Goal: Task Accomplishment & Management: Complete application form

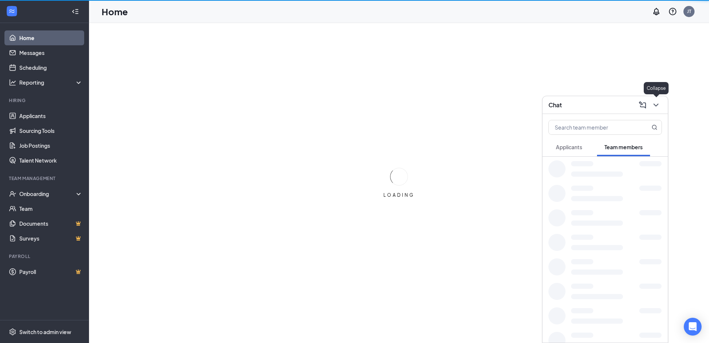
click at [659, 103] on icon "ChevronDown" at bounding box center [656, 105] width 9 height 9
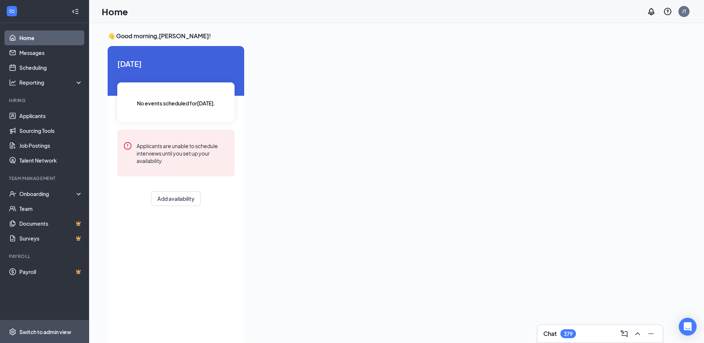
click at [31, 333] on div "Switch to admin view" at bounding box center [45, 331] width 52 height 7
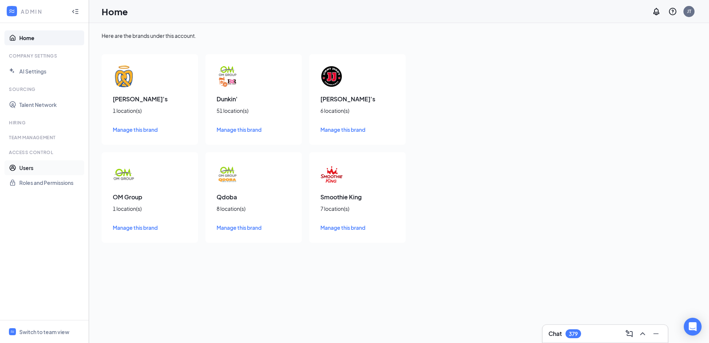
click at [24, 170] on link "Users" at bounding box center [50, 167] width 63 height 15
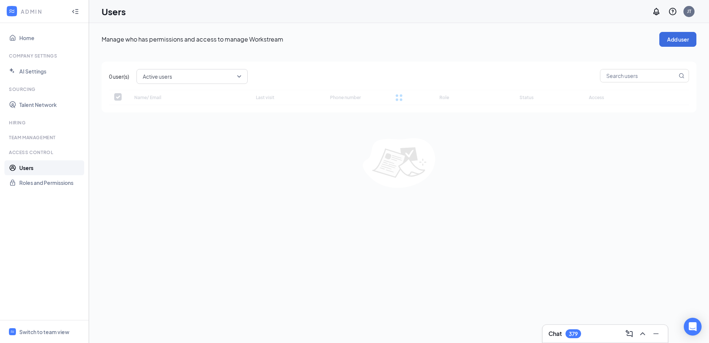
checkbox input "false"
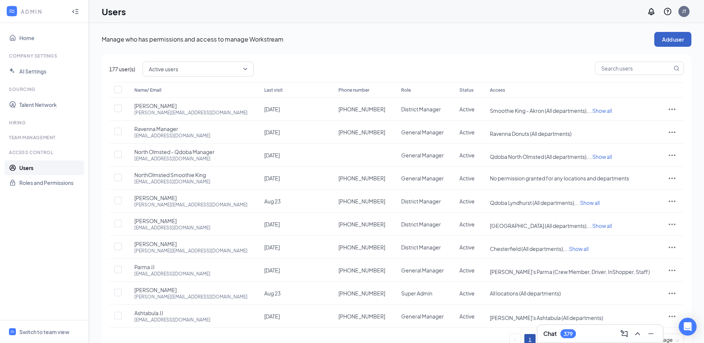
click at [683, 40] on button "Add user" at bounding box center [672, 39] width 37 height 15
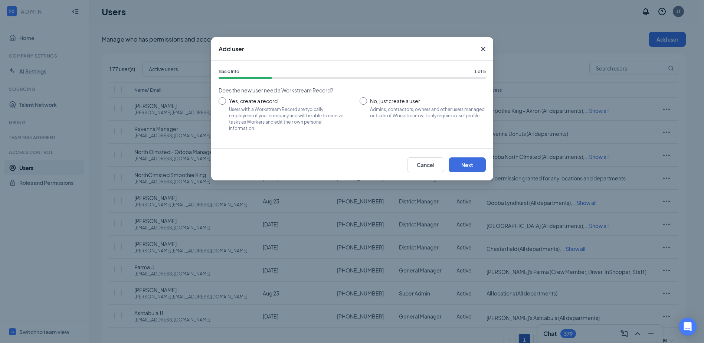
click at [266, 101] on input "Yes, create a record Users with a Workstream Record are typically employees of …" at bounding box center [281, 113] width 126 height 33
radio input "true"
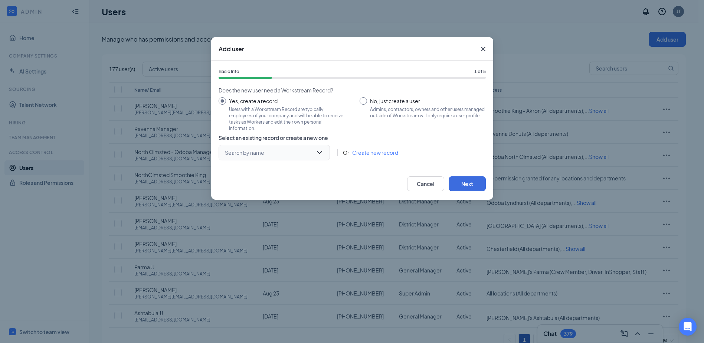
click at [269, 155] on input "search" at bounding box center [271, 152] width 97 height 15
type input "scitt"
click at [370, 152] on link "Create new record" at bounding box center [375, 152] width 46 height 8
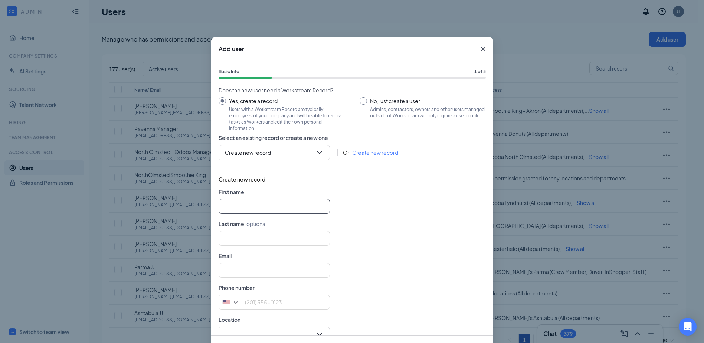
click at [232, 204] on input "text" at bounding box center [273, 206] width 111 height 15
type input "[PERSON_NAME]"
type input "[PERSON_NAME][EMAIL_ADDRESS][DOMAIN_NAME]"
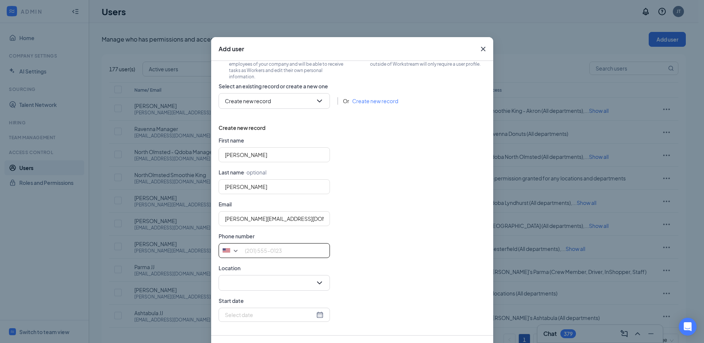
scroll to position [33, 0]
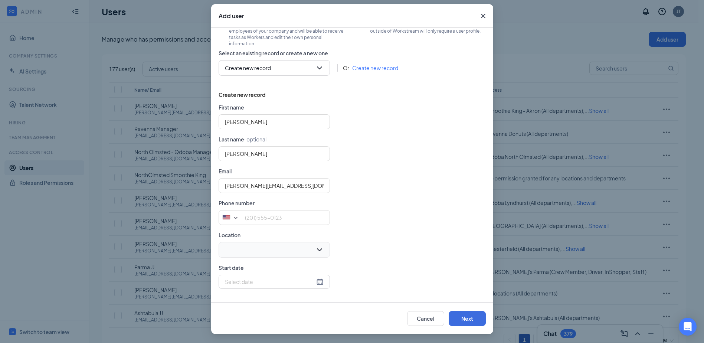
click at [284, 252] on input "search" at bounding box center [271, 249] width 97 height 15
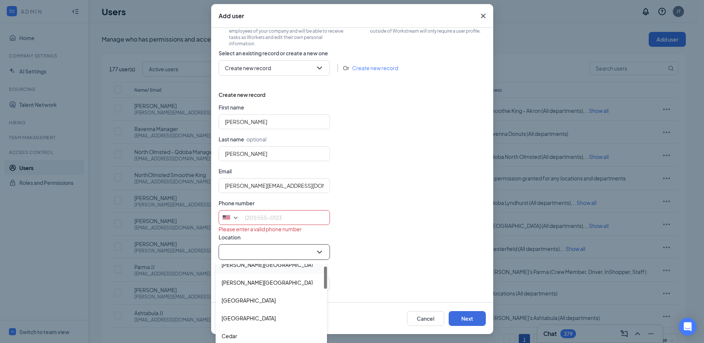
scroll to position [10, 0]
click at [250, 248] on input "search" at bounding box center [271, 251] width 97 height 15
click at [277, 223] on input "tel" at bounding box center [273, 217] width 111 height 15
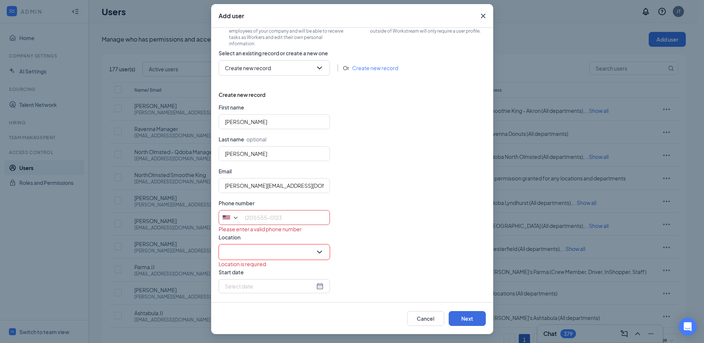
click at [269, 249] on input "search" at bounding box center [271, 251] width 97 height 15
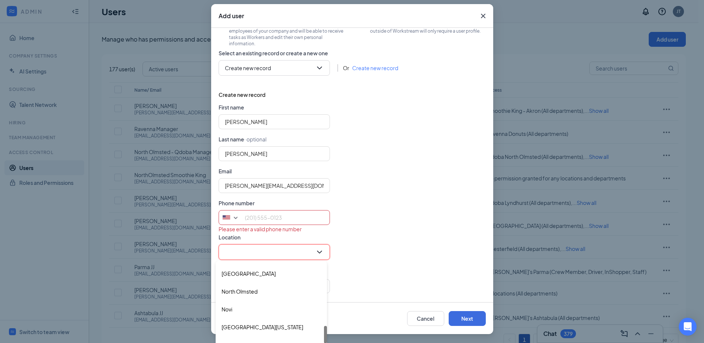
scroll to position [338, 0]
click at [276, 289] on div "North Olmsted" at bounding box center [270, 290] width 99 height 9
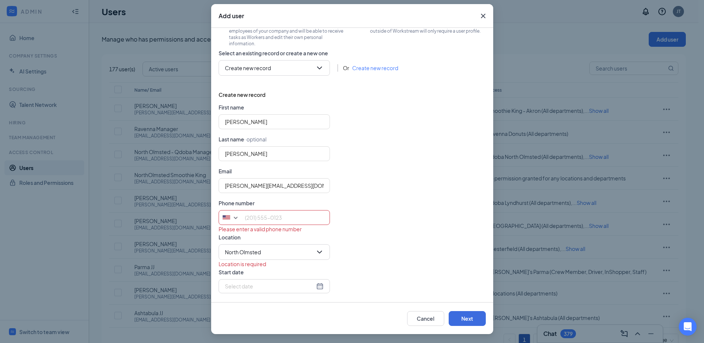
click at [383, 264] on div "Location is required" at bounding box center [351, 264] width 267 height 8
click at [290, 218] on input "tel" at bounding box center [273, 217] width 111 height 15
type input "3173894035"
click at [441, 255] on div "North Olmsted" at bounding box center [351, 250] width 267 height 16
click at [314, 282] on div at bounding box center [274, 281] width 99 height 8
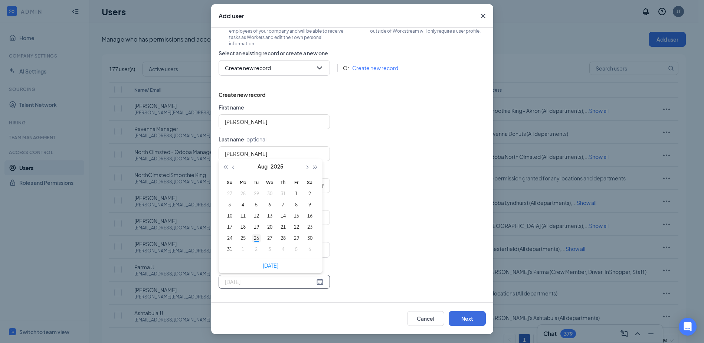
type input "[DATE]"
click at [252, 238] on div "26" at bounding box center [256, 238] width 9 height 9
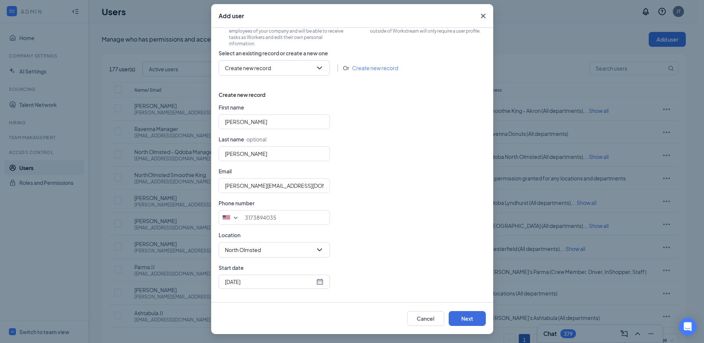
click at [462, 328] on div "Cancel Next" at bounding box center [352, 318] width 282 height 32
click at [462, 321] on button "Next" at bounding box center [466, 318] width 37 height 15
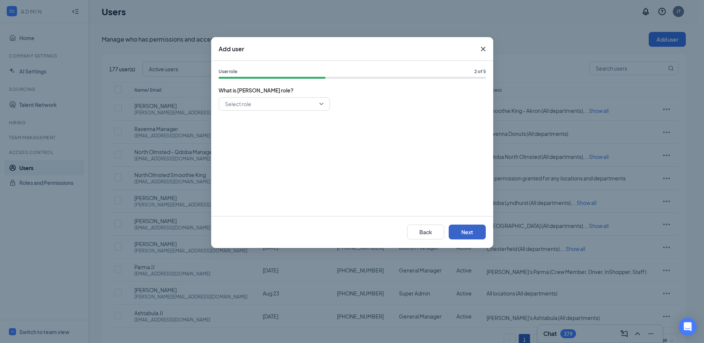
scroll to position [0, 0]
click at [276, 106] on input "search" at bounding box center [271, 104] width 97 height 13
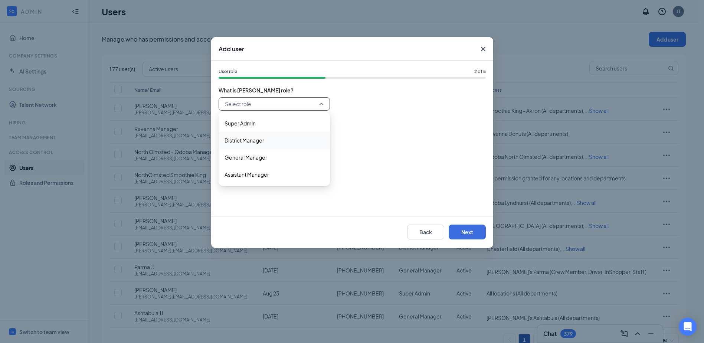
click at [254, 141] on span "District Manager" at bounding box center [244, 140] width 40 height 8
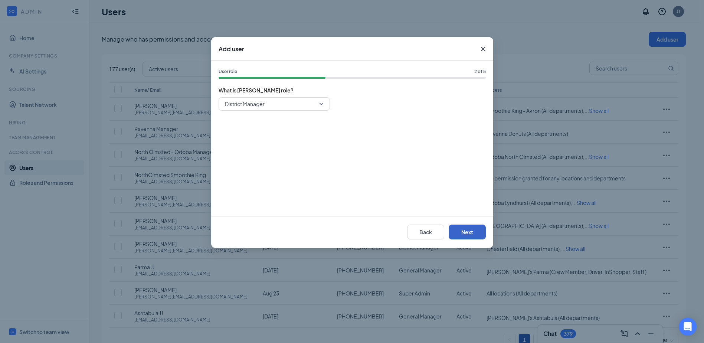
click at [470, 234] on button "Next" at bounding box center [466, 231] width 37 height 15
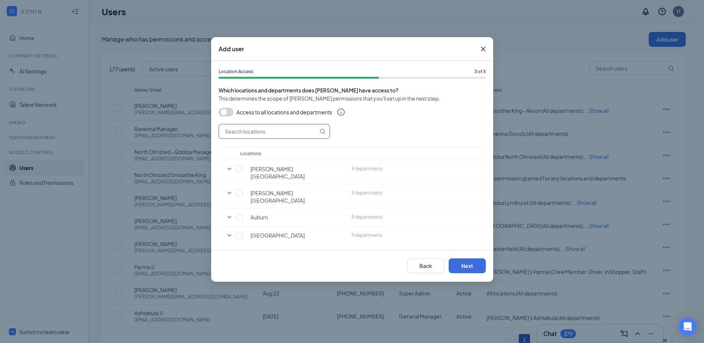
click at [260, 134] on input "text" at bounding box center [268, 131] width 99 height 14
type input "cle"
drag, startPoint x: 241, startPoint y: 127, endPoint x: 167, endPoint y: 139, distance: 75.2
click at [167, 139] on div "Add user Location Access 3 of 5 Which locations and departments does [PERSON_NA…" at bounding box center [352, 171] width 704 height 343
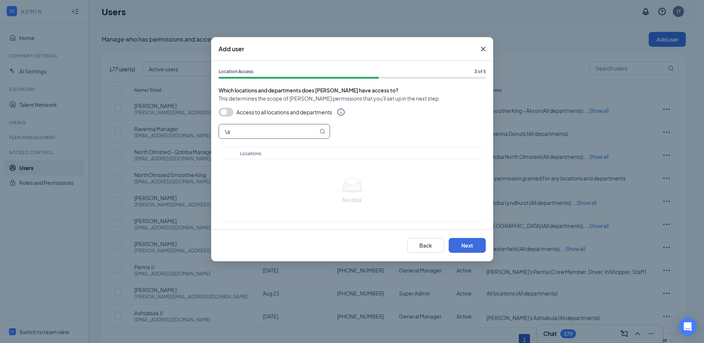
type input "\"
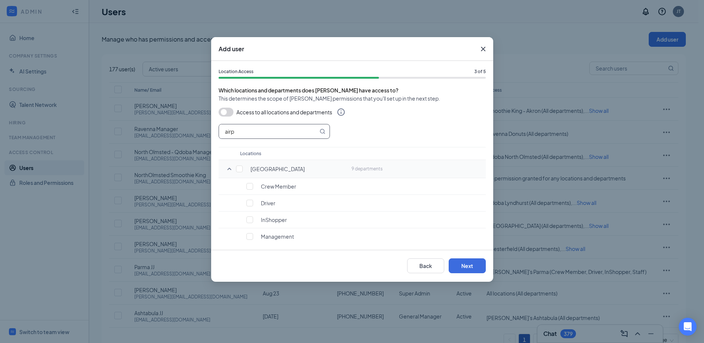
type input "airp"
click at [243, 166] on div "[GEOGRAPHIC_DATA]" at bounding box center [293, 168] width 104 height 7
click at [241, 165] on input "checkbox" at bounding box center [239, 168] width 7 height 7
checkbox input "true"
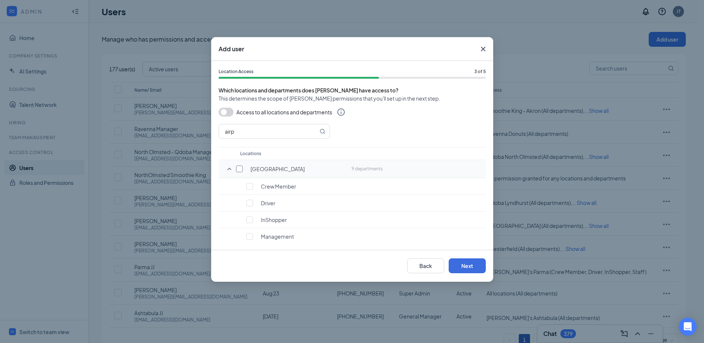
checkbox input "true"
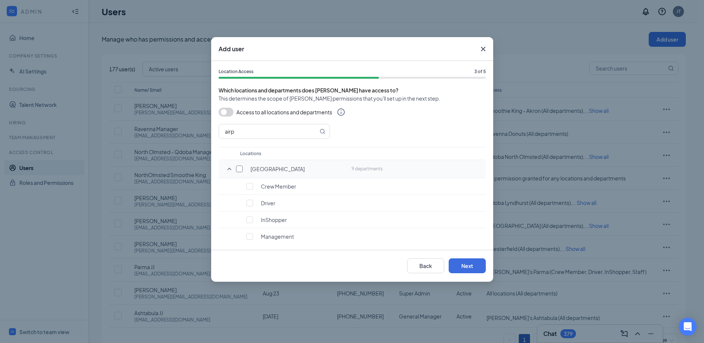
checkbox input "true"
drag, startPoint x: 250, startPoint y: 132, endPoint x: 205, endPoint y: 143, distance: 46.1
click at [205, 143] on div "Add user Location Access 3 of 5 Which locations and departments does [PERSON_NA…" at bounding box center [352, 171] width 704 height 343
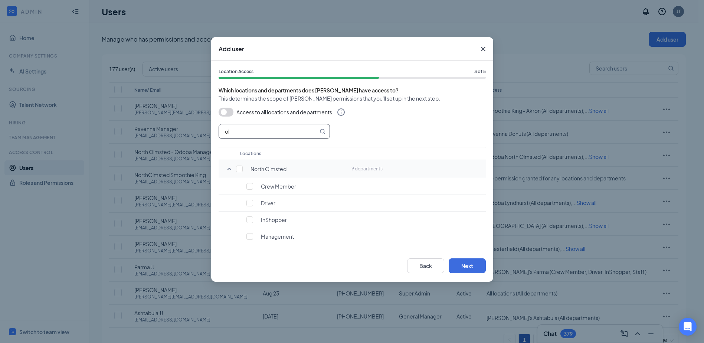
type input "ol"
click at [237, 172] on td "North Olmsted" at bounding box center [291, 169] width 111 height 18
click at [238, 171] on input "checkbox" at bounding box center [239, 168] width 7 height 7
checkbox input "true"
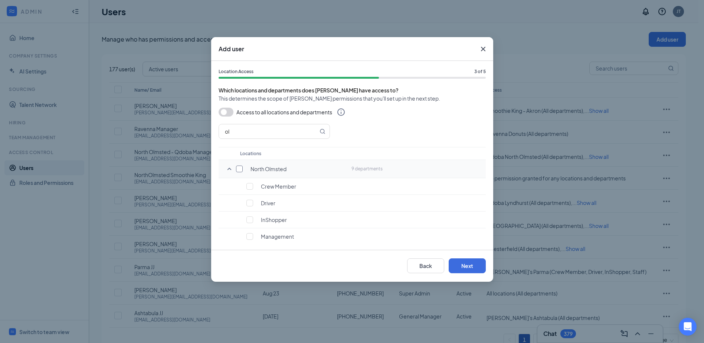
checkbox input "true"
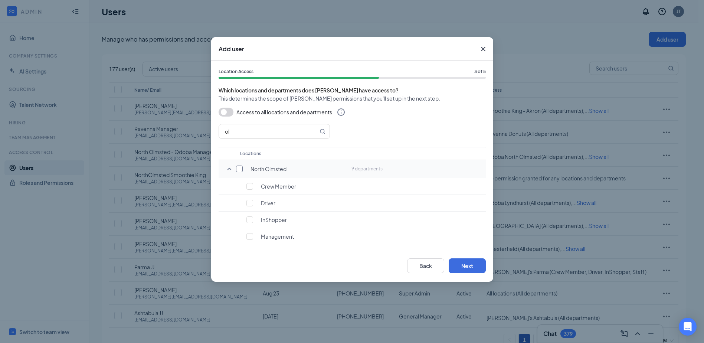
checkbox input "true"
click at [477, 265] on button "Next" at bounding box center [466, 265] width 37 height 15
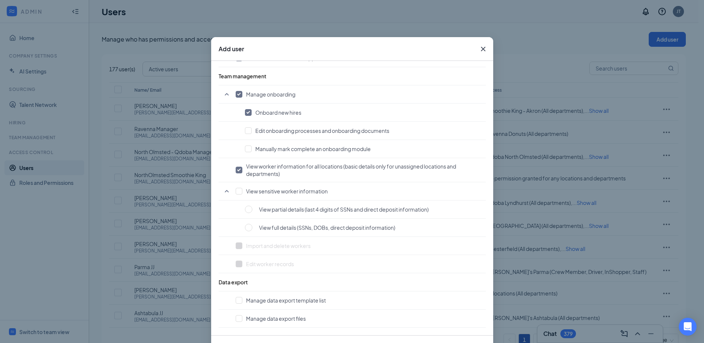
scroll to position [33, 0]
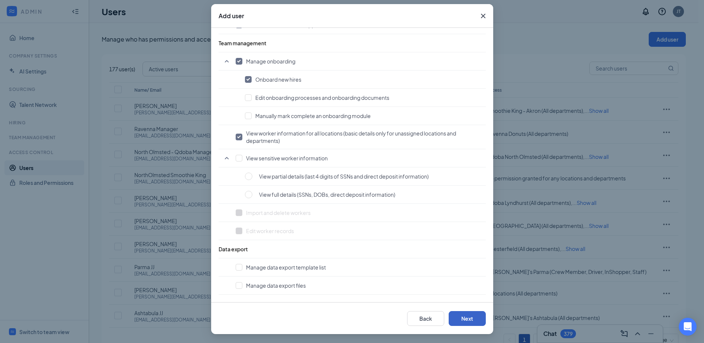
click at [461, 316] on button "Next" at bounding box center [466, 318] width 37 height 15
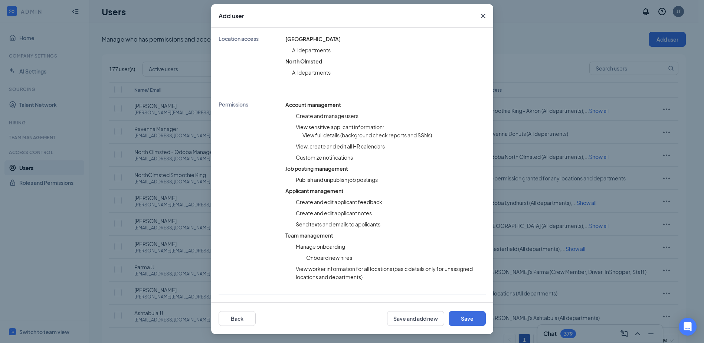
scroll to position [168, 0]
click at [461, 316] on button "Save" at bounding box center [466, 318] width 37 height 15
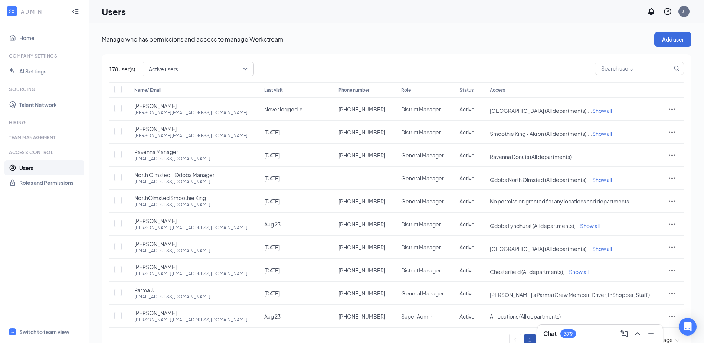
click at [25, 12] on div "ADMIN" at bounding box center [43, 11] width 44 height 7
click at [14, 9] on icon "WorkstreamLogo" at bounding box center [11, 10] width 7 height 7
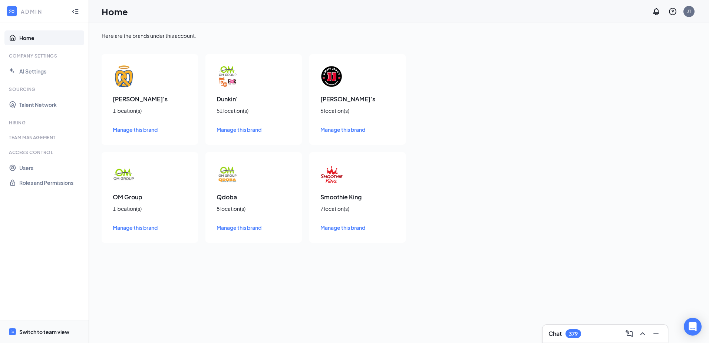
click at [36, 330] on div "Switch to team view" at bounding box center [44, 331] width 50 height 7
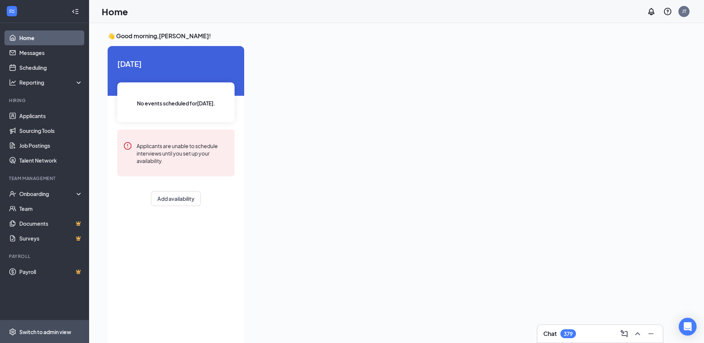
click at [45, 332] on div "Switch to admin view" at bounding box center [45, 331] width 52 height 7
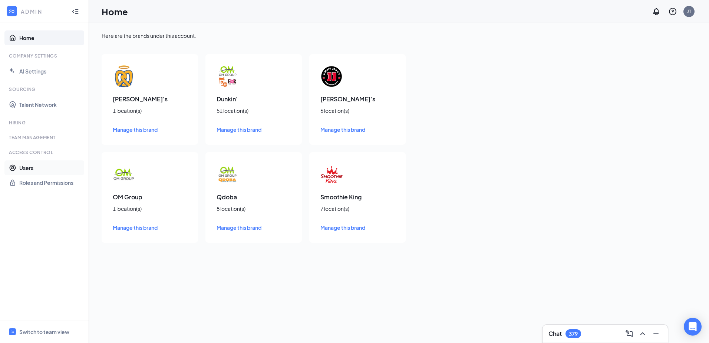
click at [27, 165] on link "Users" at bounding box center [50, 167] width 63 height 15
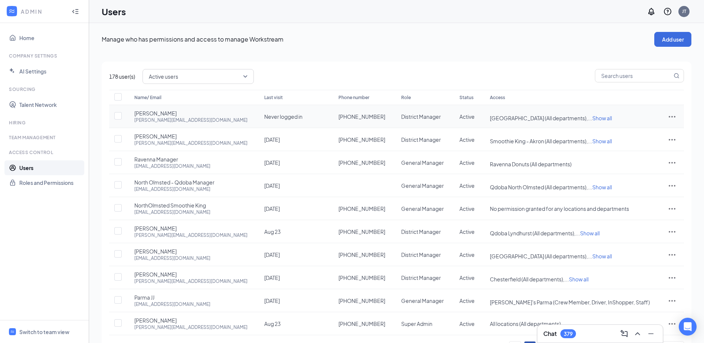
click at [666, 115] on td at bounding box center [671, 116] width 24 height 23
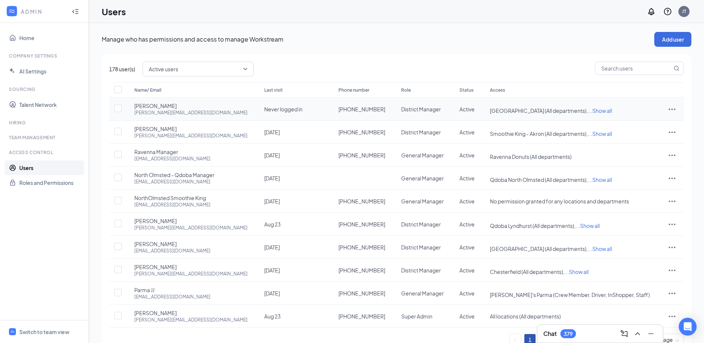
click at [676, 107] on div at bounding box center [671, 109] width 9 height 9
click at [649, 140] on span "Reset password" at bounding box center [643, 141] width 39 height 7
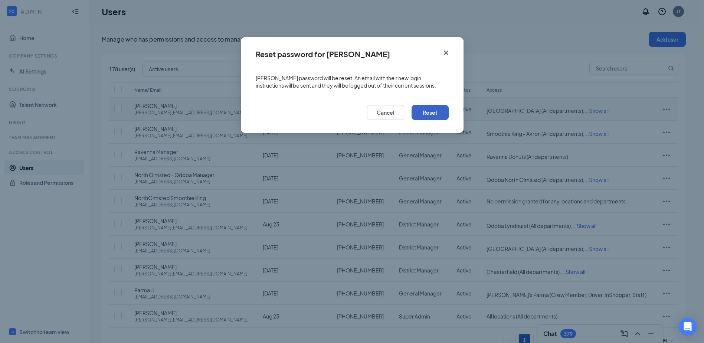
click at [429, 106] on button "Reset" at bounding box center [429, 112] width 37 height 15
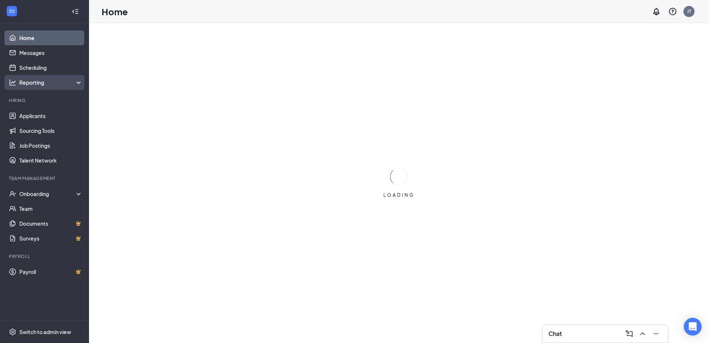
click at [46, 79] on div "Reporting" at bounding box center [51, 82] width 64 height 7
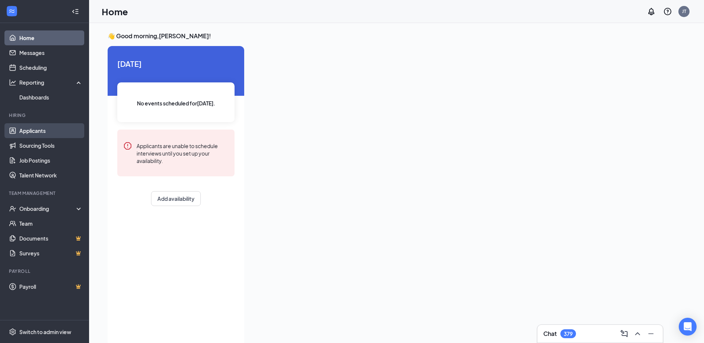
click at [30, 130] on link "Applicants" at bounding box center [50, 130] width 63 height 15
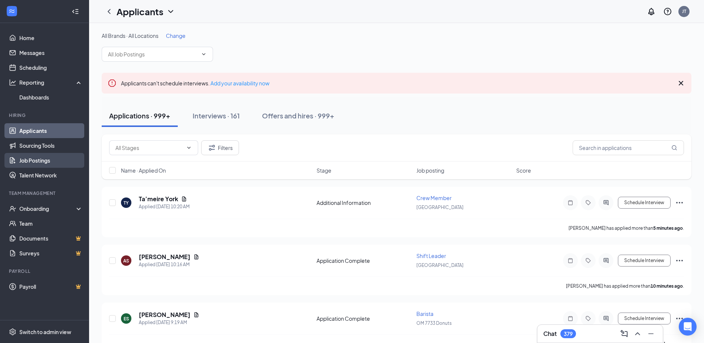
click at [29, 159] on link "Job Postings" at bounding box center [50, 160] width 63 height 15
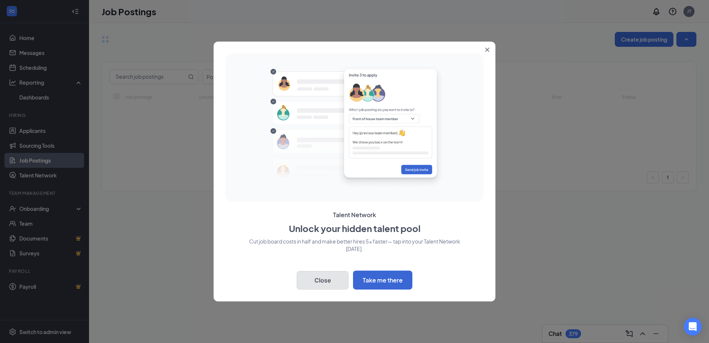
click at [317, 275] on button "Close" at bounding box center [323, 280] width 52 height 19
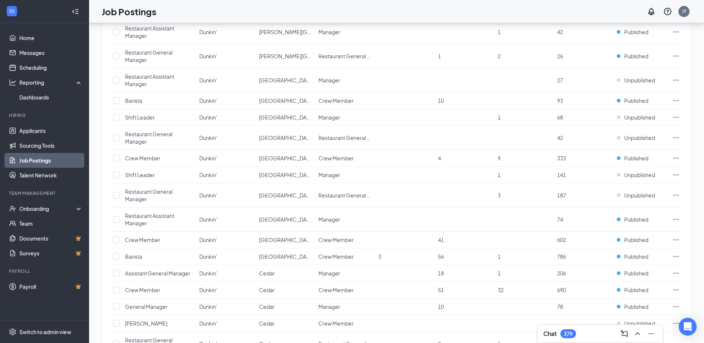
scroll to position [272, 0]
